Goal: Task Accomplishment & Management: Complete application form

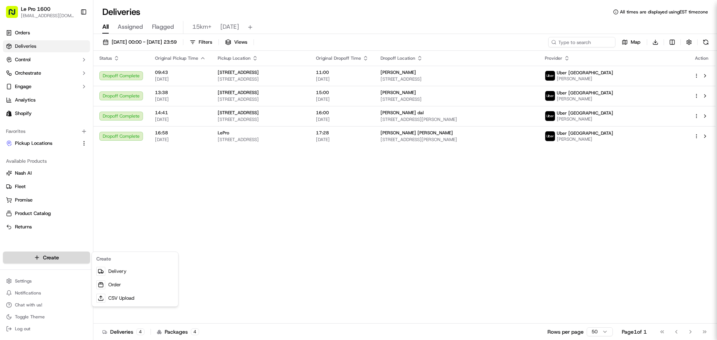
click at [62, 254] on html "Le Pro 1600 [EMAIL_ADDRESS][DOMAIN_NAME] Toggle Sidebar Orders Deliveries Contr…" at bounding box center [358, 170] width 717 height 340
click at [121, 273] on link "Delivery" at bounding box center [134, 271] width 83 height 13
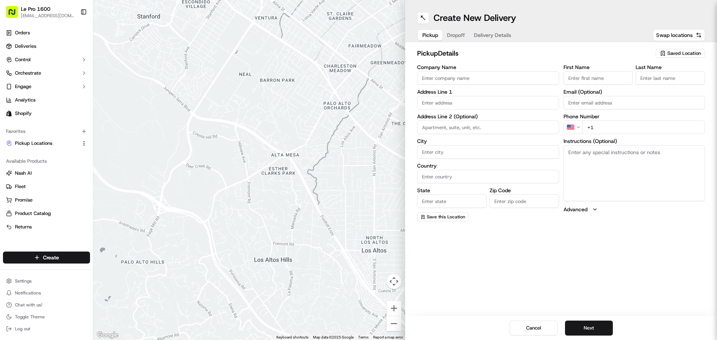
click at [489, 82] on input "Company Name" at bounding box center [488, 77] width 142 height 13
type input "9397-6215 Quebec Inc"
type input "1600 Villeray"
type input "[GEOGRAPHIC_DATA]"
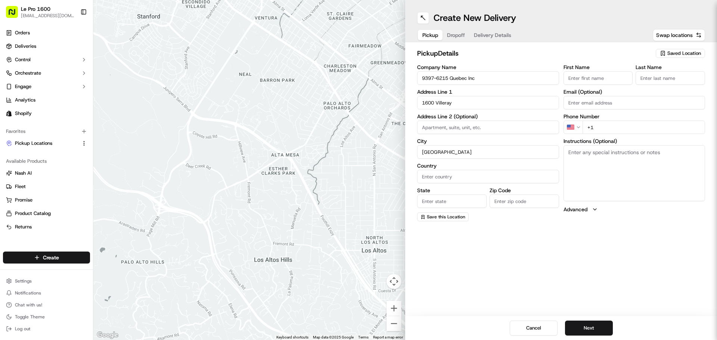
type input "[GEOGRAPHIC_DATA]"
type input "H2E 1H3"
click at [576, 67] on label "First Name" at bounding box center [598, 67] width 69 height 5
click at [576, 71] on input "First Name" at bounding box center [598, 77] width 69 height 13
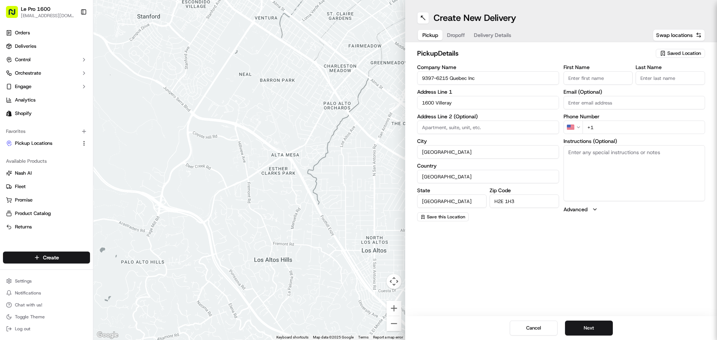
click at [583, 77] on input "First Name" at bounding box center [598, 77] width 69 height 13
type input "youssef"
click at [650, 80] on input "Last Name" at bounding box center [670, 77] width 69 height 13
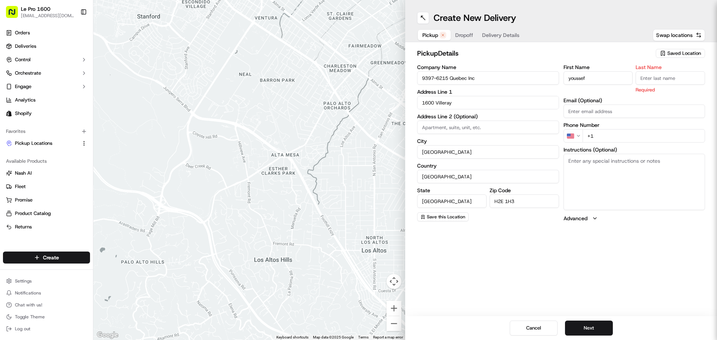
click at [650, 80] on input "Last Name" at bounding box center [670, 77] width 69 height 13
type input "akkouche"
click at [640, 130] on input "+1" at bounding box center [644, 135] width 123 height 13
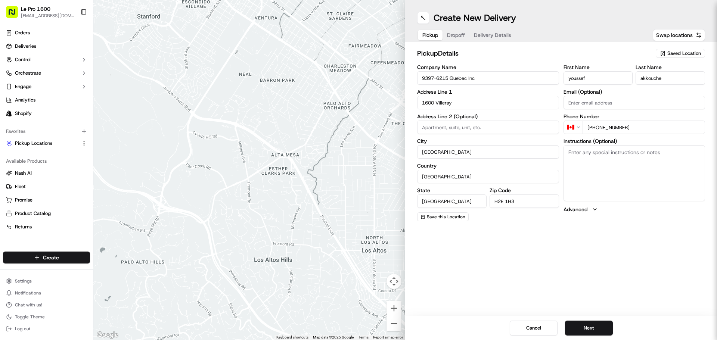
type input "[PHONE_NUMBER]"
drag, startPoint x: 612, startPoint y: 81, endPoint x: 486, endPoint y: 80, distance: 126.6
click at [486, 80] on div "Company Name 9397-6215 Quebec Inc Address Line 1 1600 Villeray Address Line 2 (…" at bounding box center [561, 143] width 288 height 157
drag, startPoint x: 499, startPoint y: 78, endPoint x: 371, endPoint y: 102, distance: 129.8
click at [371, 102] on div "← Move left → Move right ↑ Move up ↓ Move down + Zoom in - Zoom out Home Jump l…" at bounding box center [405, 170] width 624 height 340
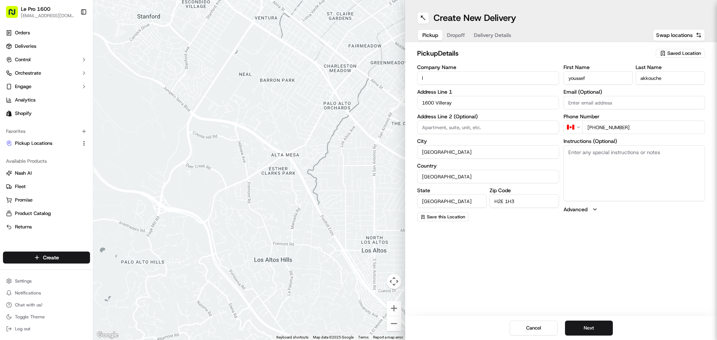
type input "LePro"
click at [587, 324] on button "Next" at bounding box center [589, 328] width 48 height 15
paste input "[PERSON_NAME]"
type input "[PERSON_NAME]"
paste input "[PERSON_NAME]"
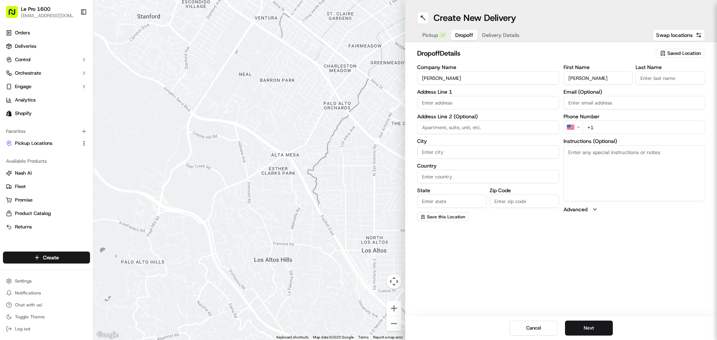
type input "[PERSON_NAME]"
click at [666, 77] on input "Last Name" at bounding box center [670, 77] width 69 height 13
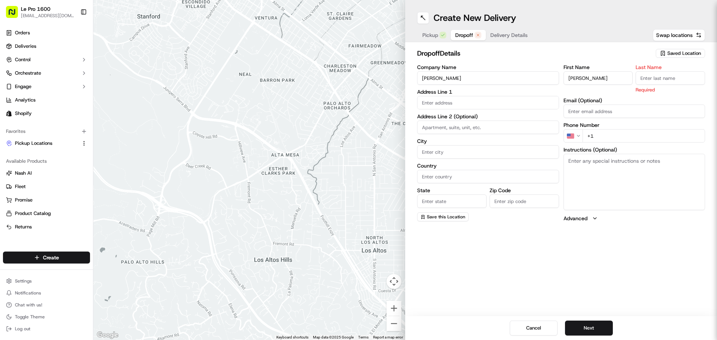
paste input "[PERSON_NAME]"
type input "[PERSON_NAME]"
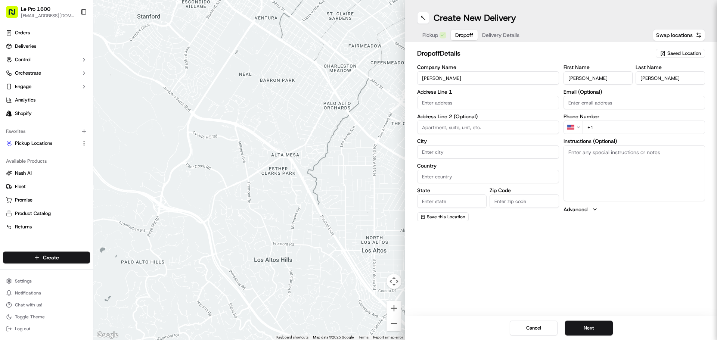
drag, startPoint x: 612, startPoint y: 83, endPoint x: 588, endPoint y: 78, distance: 24.0
click at [588, 78] on input "[PERSON_NAME]" at bounding box center [598, 77] width 69 height 13
type input "[PERSON_NAME]"
click at [433, 105] on input "text" at bounding box center [488, 102] width 142 height 13
paste input "[STREET_ADDRESS]"
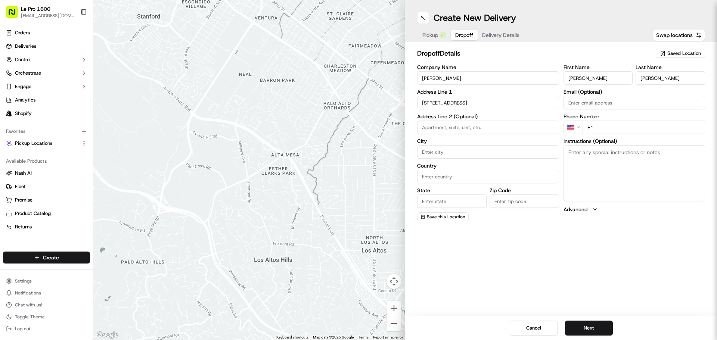
click at [477, 132] on input at bounding box center [488, 127] width 142 height 13
click at [502, 105] on input "[STREET_ADDRESS]" at bounding box center [488, 102] width 142 height 13
click at [507, 118] on div "[STREET_ADDRESS]" at bounding box center [488, 118] width 138 height 11
type input "[STREET_ADDRESS] [STREET_ADDRESS]"
type input "[GEOGRAPHIC_DATA]"
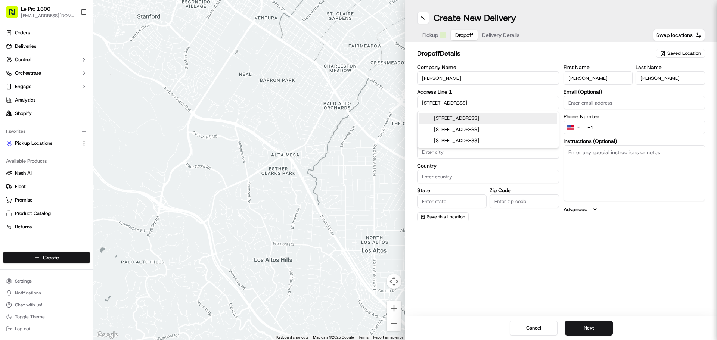
type input "[GEOGRAPHIC_DATA]"
type input "QC"
type input "H1W 3P5"
type input "[STREET_ADDRESS]"
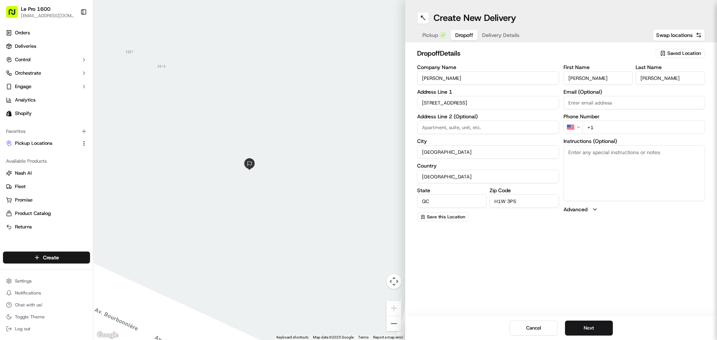
click at [609, 124] on input "+1" at bounding box center [644, 127] width 123 height 13
paste input "[PHONE_NUMBER]"
type input "[PHONE_NUMBER]"
click at [598, 324] on button "Next" at bounding box center [589, 328] width 48 height 15
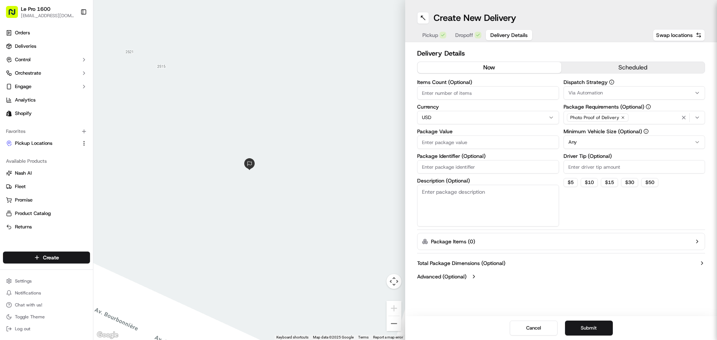
click at [435, 95] on input "Items Count (Optional)" at bounding box center [488, 92] width 142 height 13
type input "10"
click at [461, 141] on input "Package Value" at bounding box center [488, 142] width 142 height 13
type input "150"
click at [587, 321] on button "Submit" at bounding box center [589, 328] width 48 height 15
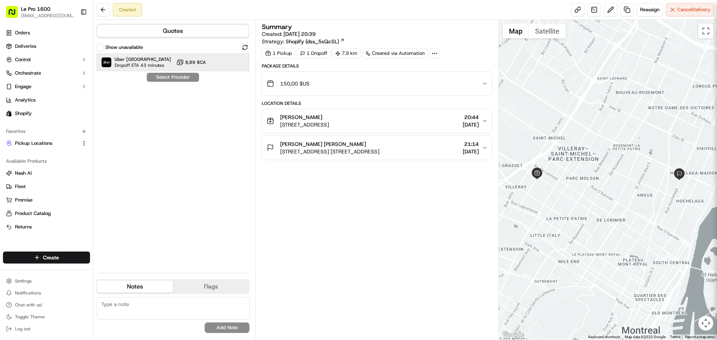
click at [138, 64] on span "Dropoff ETA 43 minutes" at bounding box center [141, 65] width 52 height 6
click at [162, 74] on button "Assign Provider" at bounding box center [172, 77] width 53 height 9
